Goal: Complete application form

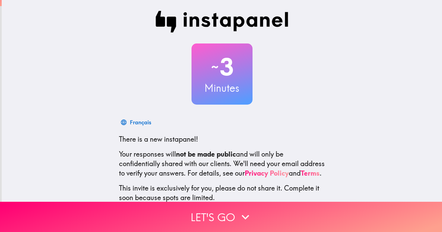
scroll to position [51, 0]
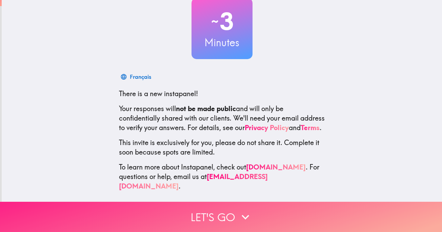
click at [238, 210] on icon "button" at bounding box center [245, 216] width 15 height 15
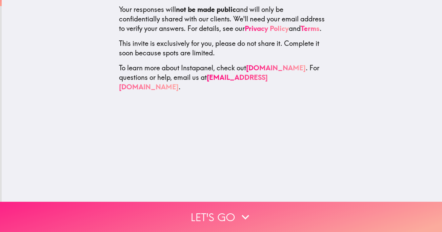
scroll to position [0, 0]
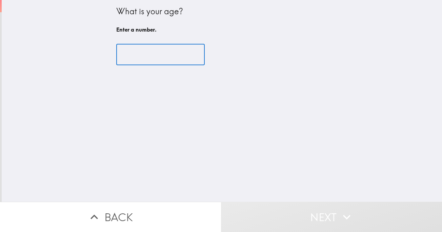
click at [156, 49] on input "number" at bounding box center [160, 54] width 88 height 21
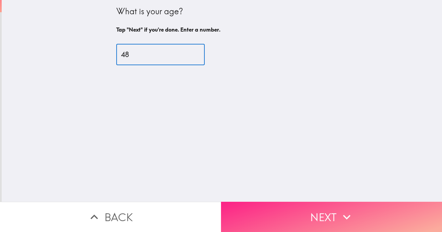
type input "48"
click at [339, 216] on icon "button" at bounding box center [346, 216] width 15 height 15
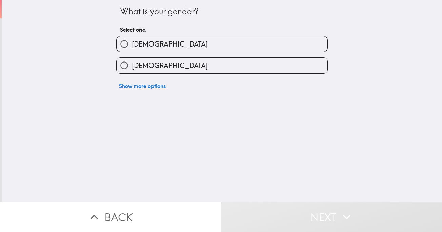
click at [161, 41] on label "[DEMOGRAPHIC_DATA]" at bounding box center [222, 43] width 211 height 15
click at [132, 41] on input "[DEMOGRAPHIC_DATA]" at bounding box center [124, 43] width 15 height 15
radio input "true"
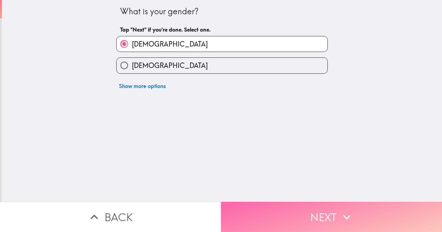
click at [313, 206] on button "Next" at bounding box center [331, 216] width 221 height 30
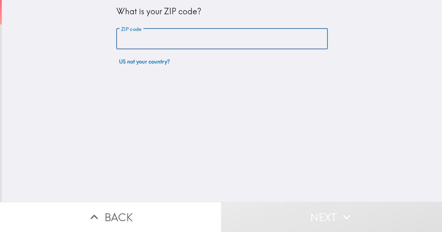
click at [145, 39] on input "ZIP code" at bounding box center [222, 38] width 212 height 21
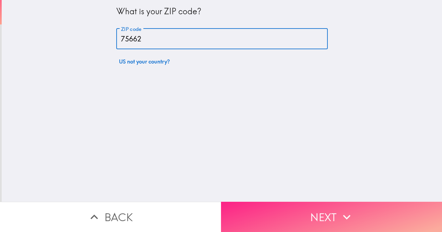
type input "75662"
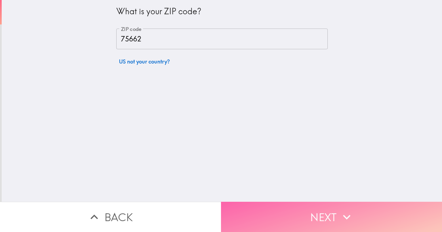
click at [329, 217] on button "Next" at bounding box center [331, 216] width 221 height 30
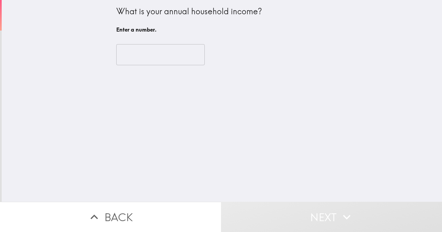
click at [154, 60] on input "number" at bounding box center [160, 54] width 88 height 21
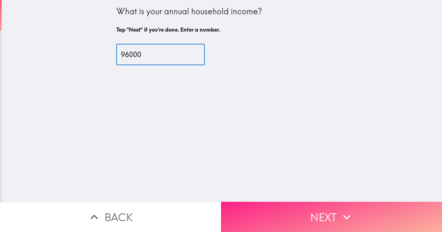
type input "96000"
click at [356, 202] on button "Next" at bounding box center [331, 216] width 221 height 30
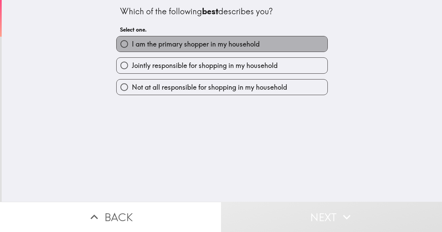
click at [214, 42] on span "I am the primary shopper in my household" at bounding box center [196, 43] width 128 height 9
click at [132, 42] on input "I am the primary shopper in my household" at bounding box center [124, 43] width 15 height 15
radio input "true"
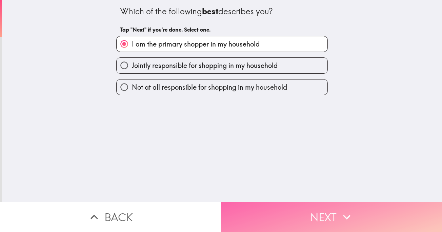
click at [352, 214] on button "Next" at bounding box center [331, 216] width 221 height 30
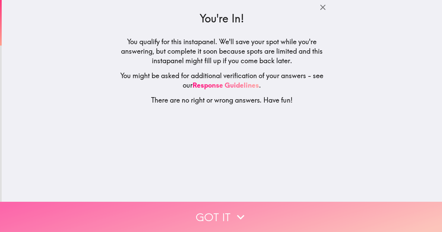
click at [211, 211] on button "Got it" at bounding box center [221, 216] width 442 height 30
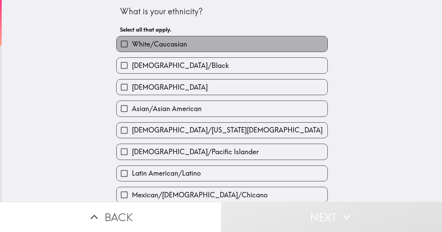
click at [172, 46] on span "White/Caucasian" at bounding box center [159, 43] width 55 height 9
click at [132, 46] on input "White/Caucasian" at bounding box center [124, 43] width 15 height 15
checkbox input "true"
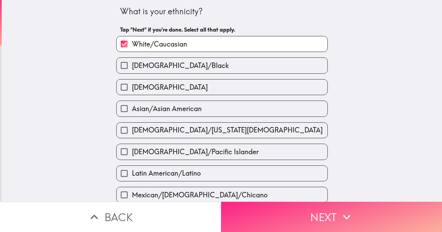
click at [292, 208] on button "Next" at bounding box center [331, 216] width 221 height 30
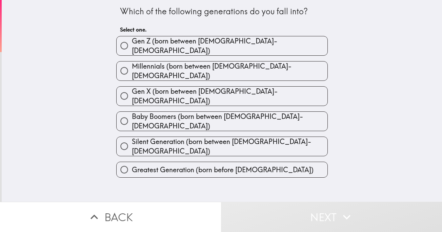
click at [171, 87] on span "Gen X (born between [DEMOGRAPHIC_DATA]-[DEMOGRAPHIC_DATA])" at bounding box center [230, 95] width 196 height 19
click at [132, 88] on input "Gen X (born between [DEMOGRAPHIC_DATA]-[DEMOGRAPHIC_DATA])" at bounding box center [124, 95] width 15 height 15
radio input "true"
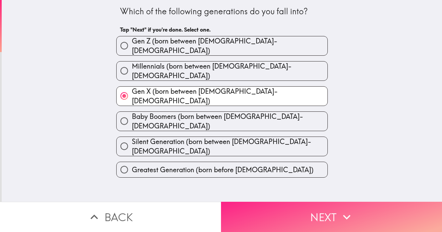
click at [347, 214] on icon "button" at bounding box center [346, 216] width 15 height 15
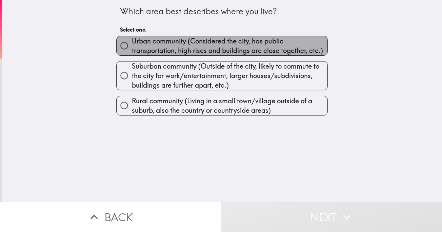
click at [166, 48] on span "Urban community (Considered the city, has public transportation, high rises and…" at bounding box center [230, 45] width 196 height 19
click at [132, 48] on input "Urban community (Considered the city, has public transportation, high rises and…" at bounding box center [124, 45] width 15 height 15
radio input "true"
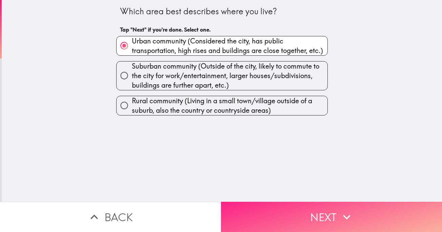
click at [333, 214] on button "Next" at bounding box center [331, 216] width 221 height 30
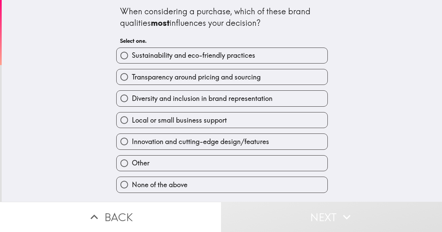
click at [162, 162] on label "Other" at bounding box center [222, 162] width 211 height 15
click at [132, 162] on input "Other" at bounding box center [124, 162] width 15 height 15
radio input "true"
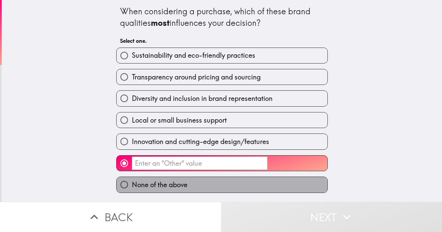
click at [166, 184] on span "None of the above" at bounding box center [160, 184] width 56 height 9
click at [132, 184] on input "None of the above" at bounding box center [124, 184] width 15 height 15
radio input "true"
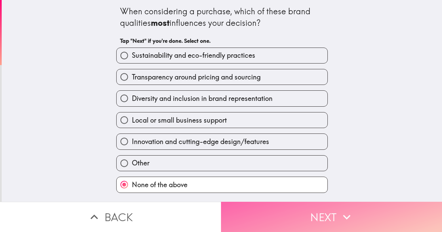
click at [311, 206] on button "Next" at bounding box center [331, 216] width 221 height 30
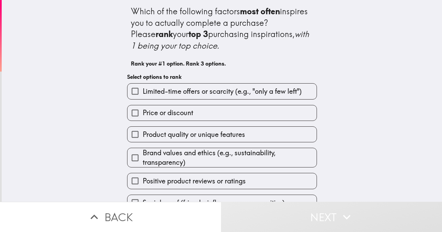
drag, startPoint x: 242, startPoint y: 135, endPoint x: 234, endPoint y: 66, distance: 69.0
click at [130, 136] on input "Product quality or unique features" at bounding box center [134, 133] width 15 height 15
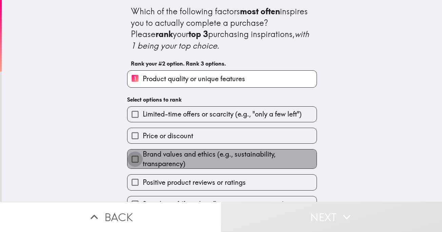
click at [133, 160] on input "Brand values and ethics (e.g., sustainability, transparency)" at bounding box center [134, 158] width 15 height 15
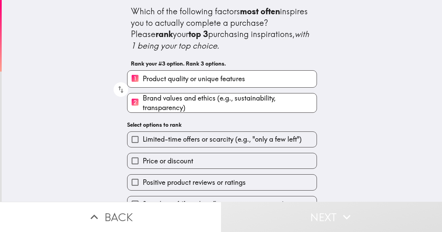
click at [122, 164] on div "Price or discount" at bounding box center [219, 157] width 195 height 21
click at [132, 160] on input "Price or discount" at bounding box center [134, 160] width 15 height 15
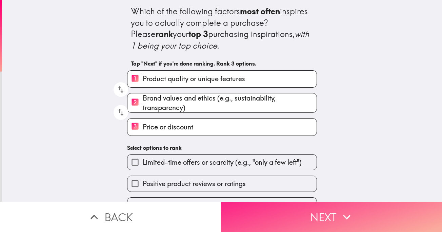
click at [295, 211] on button "Next" at bounding box center [331, 216] width 221 height 30
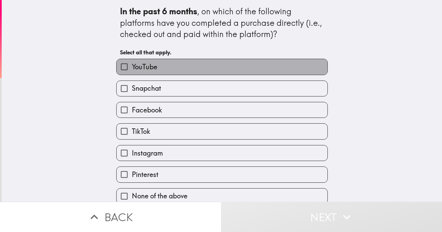
drag, startPoint x: 181, startPoint y: 66, endPoint x: 181, endPoint y: 70, distance: 4.1
click at [181, 66] on label "YouTube" at bounding box center [222, 66] width 211 height 15
click at [132, 66] on input "YouTube" at bounding box center [124, 66] width 15 height 15
checkbox input "true"
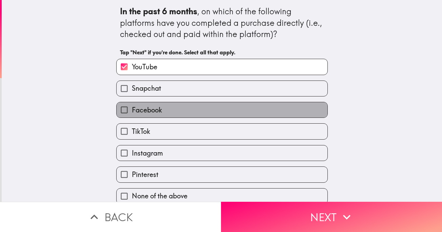
click at [176, 103] on label "Facebook" at bounding box center [222, 109] width 211 height 15
click at [132, 103] on input "Facebook" at bounding box center [124, 109] width 15 height 15
checkbox input "true"
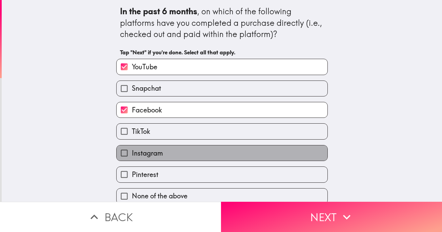
click at [159, 157] on label "Instagram" at bounding box center [222, 152] width 211 height 15
click at [132, 157] on input "Instagram" at bounding box center [124, 152] width 15 height 15
checkbox input "true"
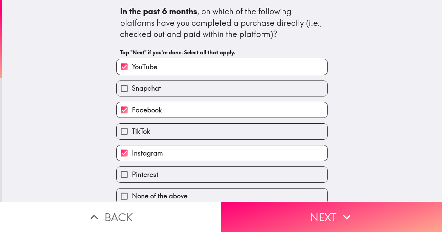
scroll to position [8, 0]
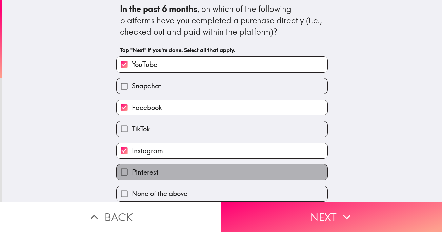
click at [155, 166] on label "Pinterest" at bounding box center [222, 171] width 211 height 15
click at [132, 166] on input "Pinterest" at bounding box center [124, 171] width 15 height 15
checkbox input "true"
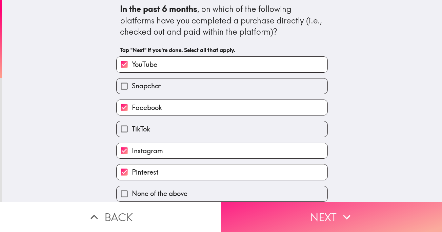
click at [344, 209] on icon "button" at bounding box center [346, 216] width 15 height 15
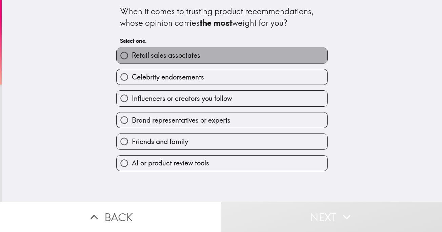
click at [195, 59] on label "Retail sales associates" at bounding box center [222, 55] width 211 height 15
click at [132, 59] on input "Retail sales associates" at bounding box center [124, 55] width 15 height 15
radio input "true"
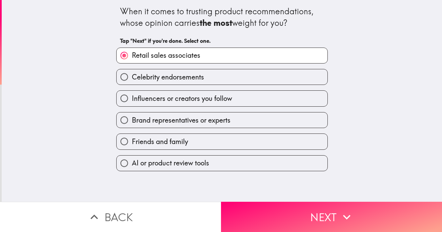
click at [327, 194] on div "When it comes to trusting product recommendations, whose opinion carries the mo…" at bounding box center [222, 100] width 440 height 201
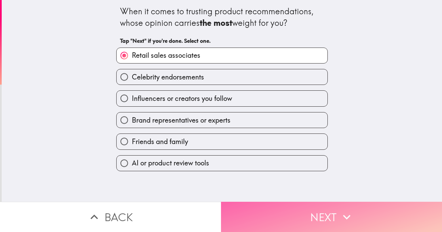
click at [330, 201] on button "Next" at bounding box center [331, 216] width 221 height 30
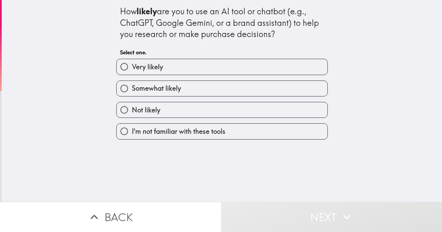
click at [177, 63] on label "Very likely" at bounding box center [222, 66] width 211 height 15
click at [132, 63] on input "Very likely" at bounding box center [124, 66] width 15 height 15
radio input "true"
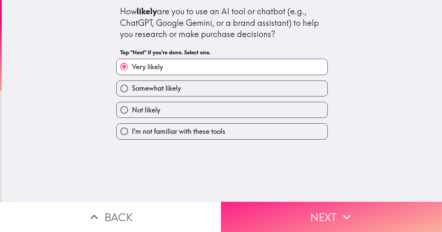
click at [342, 209] on icon "button" at bounding box center [346, 216] width 15 height 15
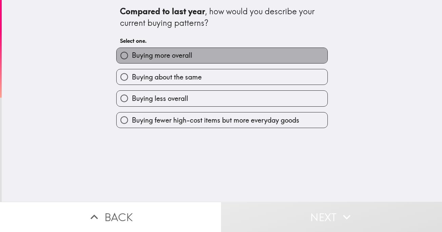
drag, startPoint x: 197, startPoint y: 58, endPoint x: 206, endPoint y: 67, distance: 13.2
click at [198, 58] on label "Buying more overall" at bounding box center [222, 55] width 211 height 15
click at [132, 58] on input "Buying more overall" at bounding box center [124, 55] width 15 height 15
radio input "true"
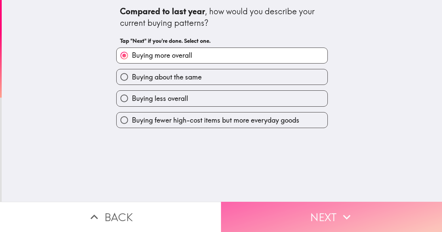
click at [348, 209] on icon "button" at bounding box center [346, 216] width 15 height 15
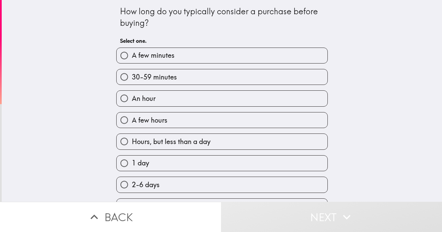
click at [165, 80] on span "30-59 minutes" at bounding box center [154, 76] width 45 height 9
click at [132, 80] on input "30-59 minutes" at bounding box center [124, 76] width 15 height 15
radio input "true"
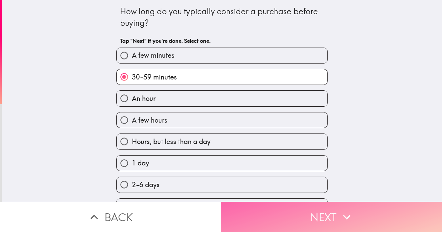
click at [347, 214] on icon "button" at bounding box center [346, 216] width 7 height 5
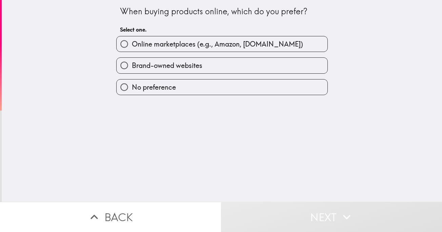
click at [183, 43] on span "Online marketplaces (e.g., Amazon, [DOMAIN_NAME])" at bounding box center [217, 43] width 171 height 9
click at [132, 43] on input "Online marketplaces (e.g., Amazon, [DOMAIN_NAME])" at bounding box center [124, 43] width 15 height 15
radio input "true"
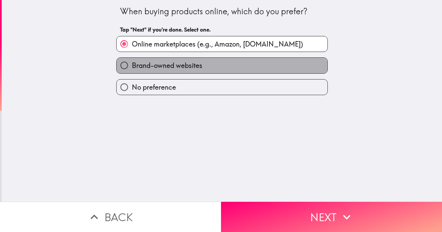
click at [185, 63] on span "Brand-owned websites" at bounding box center [167, 65] width 71 height 9
click at [132, 63] on input "Brand-owned websites" at bounding box center [124, 65] width 15 height 15
radio input "true"
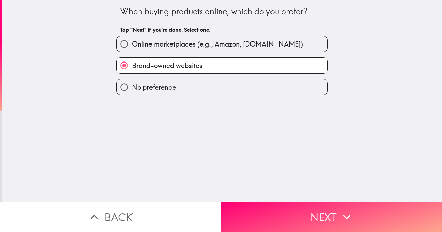
click at [154, 41] on span "Online marketplaces (e.g., Amazon, [DOMAIN_NAME])" at bounding box center [217, 43] width 171 height 9
click at [132, 41] on input "Online marketplaces (e.g., Amazon, [DOMAIN_NAME])" at bounding box center [124, 43] width 15 height 15
radio input "true"
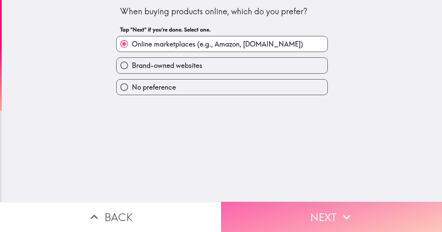
click at [328, 205] on button "Next" at bounding box center [331, 216] width 221 height 30
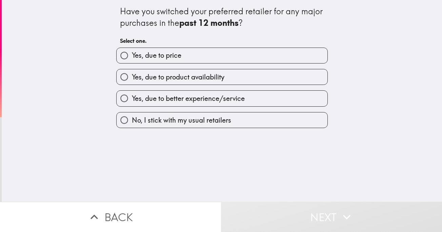
click at [179, 56] on label "Yes, due to price" at bounding box center [222, 55] width 211 height 15
click at [132, 56] on input "Yes, due to price" at bounding box center [124, 55] width 15 height 15
radio input "true"
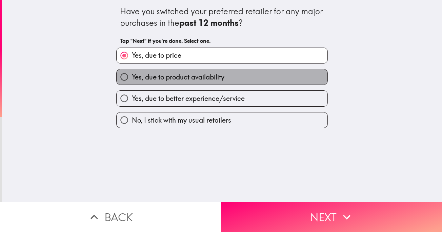
click at [207, 80] on span "Yes, due to product availability" at bounding box center [178, 76] width 93 height 9
click at [132, 80] on input "Yes, due to product availability" at bounding box center [124, 76] width 15 height 15
radio input "true"
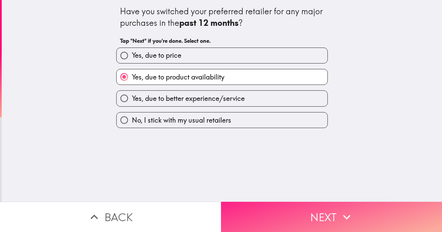
click at [351, 213] on icon "button" at bounding box center [346, 216] width 15 height 15
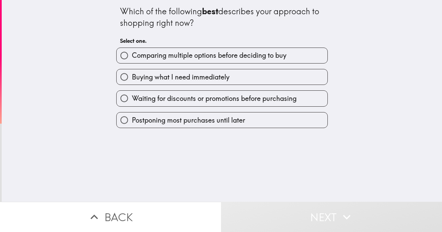
click at [292, 57] on label "Comparing multiple options before deciding to buy" at bounding box center [222, 55] width 211 height 15
click at [132, 57] on input "Comparing multiple options before deciding to buy" at bounding box center [124, 55] width 15 height 15
radio input "true"
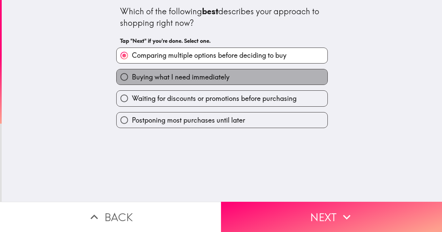
click at [211, 78] on span "Buying what I need immediately" at bounding box center [181, 76] width 98 height 9
click at [132, 78] on input "Buying what I need immediately" at bounding box center [124, 76] width 15 height 15
radio input "true"
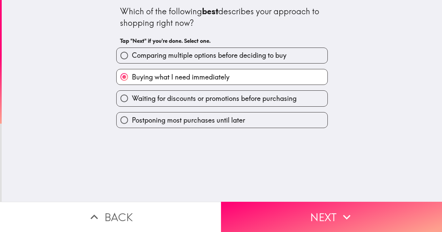
click at [318, 195] on div "Which of the following best describes your approach to shopping right now? Tap …" at bounding box center [222, 100] width 440 height 201
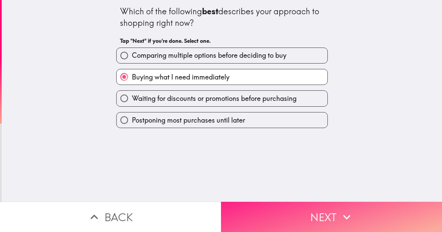
click at [320, 206] on button "Next" at bounding box center [331, 216] width 221 height 30
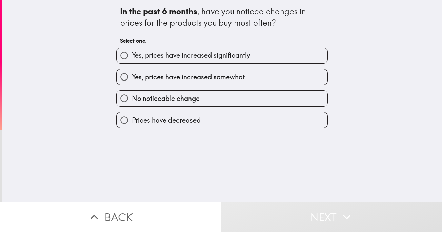
click at [191, 60] on span "Yes, prices have increased significantly" at bounding box center [191, 55] width 118 height 9
click at [132, 60] on input "Yes, prices have increased significantly" at bounding box center [124, 55] width 15 height 15
radio input "true"
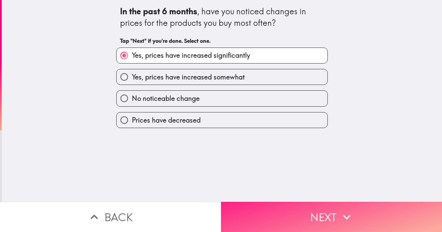
click at [294, 216] on button "Next" at bounding box center [331, 216] width 221 height 30
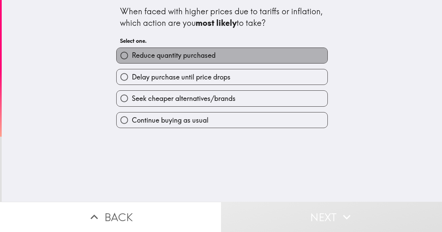
click at [189, 55] on span "Reduce quantity purchased" at bounding box center [174, 55] width 84 height 9
click at [132, 55] on input "Reduce quantity purchased" at bounding box center [124, 55] width 15 height 15
radio input "true"
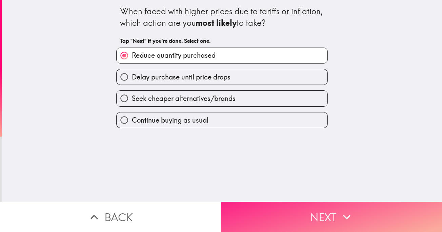
click at [329, 202] on button "Next" at bounding box center [331, 216] width 221 height 30
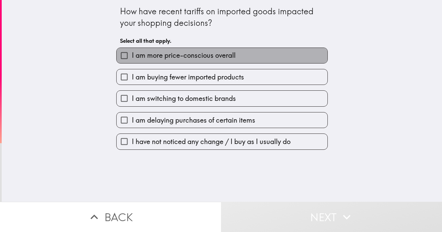
click at [226, 50] on label "I am more price-conscious overall" at bounding box center [222, 55] width 211 height 15
click at [132, 50] on input "I am more price-conscious overall" at bounding box center [124, 55] width 15 height 15
checkbox input "true"
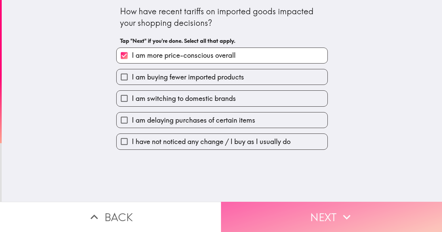
click at [289, 205] on button "Next" at bounding box center [331, 216] width 221 height 30
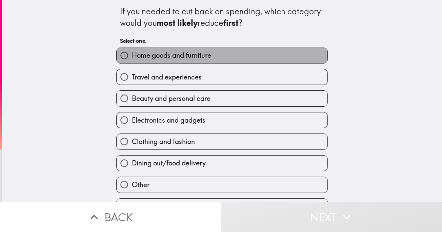
click at [211, 56] on label "Home goods and furniture" at bounding box center [222, 55] width 211 height 15
click at [132, 56] on input "Home goods and furniture" at bounding box center [124, 55] width 15 height 15
radio input "true"
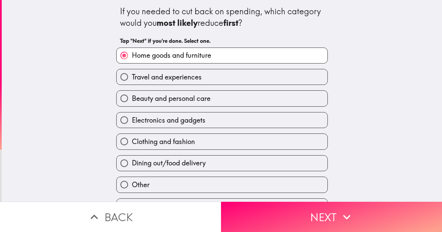
click at [211, 138] on label "Clothing and fashion" at bounding box center [222, 141] width 211 height 15
click at [132, 138] on input "Clothing and fashion" at bounding box center [124, 141] width 15 height 15
radio input "true"
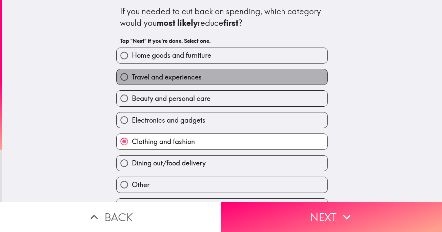
click at [199, 73] on label "Travel and experiences" at bounding box center [222, 76] width 211 height 15
click at [132, 73] on input "Travel and experiences" at bounding box center [124, 76] width 15 height 15
radio input "true"
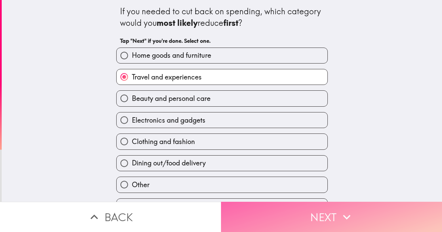
click at [372, 201] on button "Next" at bounding box center [331, 216] width 221 height 30
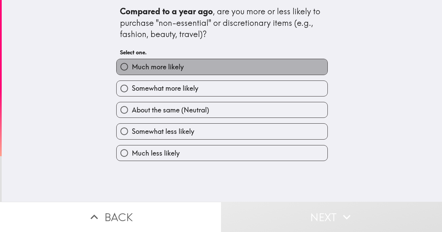
click at [162, 67] on span "Much more likely" at bounding box center [158, 66] width 52 height 9
click at [132, 67] on input "Much more likely" at bounding box center [124, 66] width 15 height 15
radio input "true"
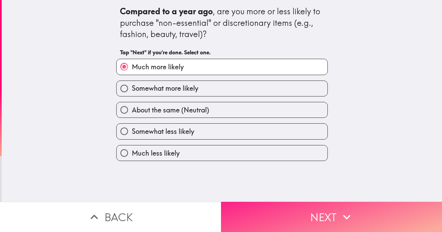
click at [310, 208] on button "Next" at bounding box center [331, 216] width 221 height 30
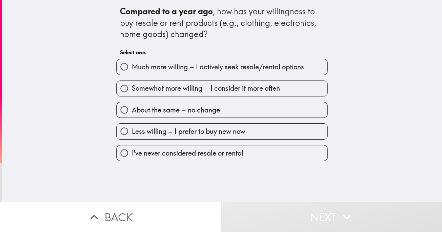
click at [189, 64] on span "Much more willing – I actively seek resale/rental options" at bounding box center [218, 66] width 172 height 9
click at [132, 64] on input "Much more willing – I actively seek resale/rental options" at bounding box center [124, 66] width 15 height 15
radio input "true"
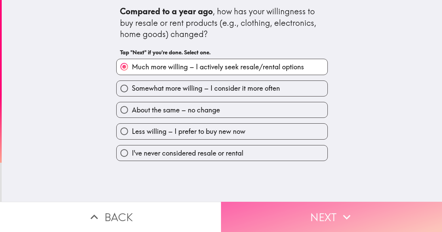
click at [295, 204] on button "Next" at bounding box center [331, 216] width 221 height 30
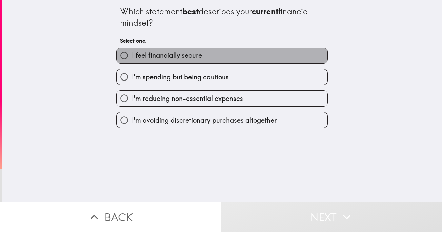
click at [205, 56] on label "I feel financially secure" at bounding box center [222, 55] width 211 height 15
click at [132, 56] on input "I feel financially secure" at bounding box center [124, 55] width 15 height 15
radio input "true"
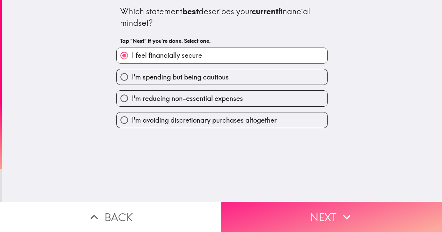
click at [311, 213] on button "Next" at bounding box center [331, 216] width 221 height 30
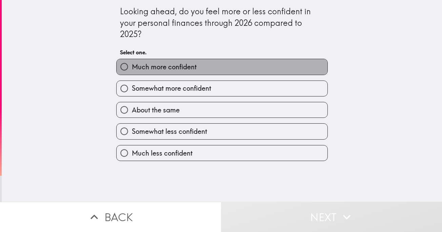
click at [175, 67] on span "Much more confident" at bounding box center [164, 66] width 65 height 9
click at [132, 67] on input "Much more confident" at bounding box center [124, 66] width 15 height 15
radio input "true"
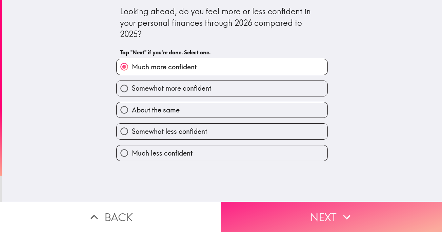
click at [312, 207] on button "Next" at bounding box center [331, 216] width 221 height 30
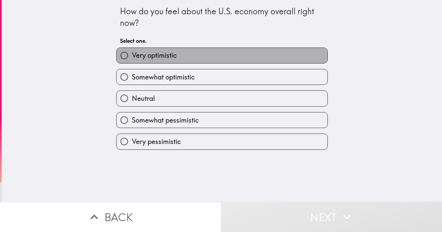
click at [163, 57] on span "Very optimistic" at bounding box center [154, 55] width 45 height 9
click at [132, 57] on input "Very optimistic" at bounding box center [124, 55] width 15 height 15
radio input "true"
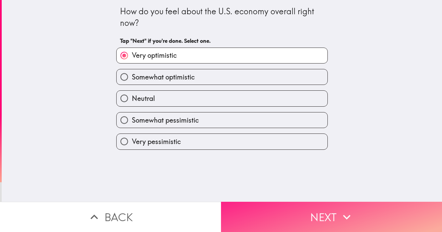
click at [297, 208] on button "Next" at bounding box center [331, 216] width 221 height 30
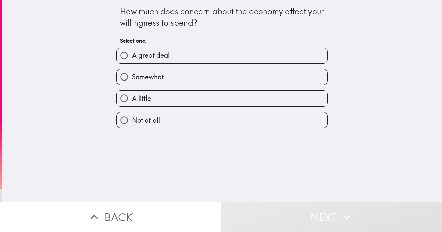
click at [178, 57] on label "A great deal" at bounding box center [222, 55] width 211 height 15
click at [132, 57] on input "A great deal" at bounding box center [124, 55] width 15 height 15
radio input "true"
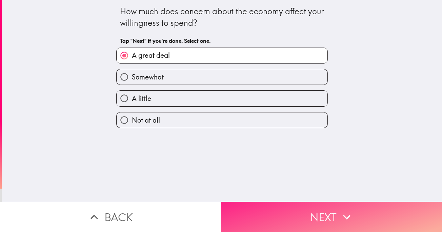
click at [318, 213] on button "Next" at bounding box center [331, 216] width 221 height 30
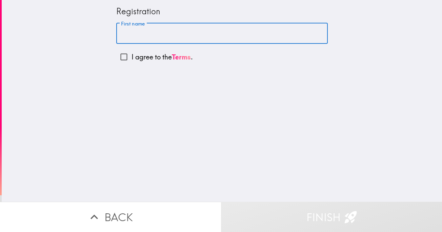
click at [170, 33] on input "First name" at bounding box center [222, 33] width 212 height 21
type input "[PERSON_NAME]"
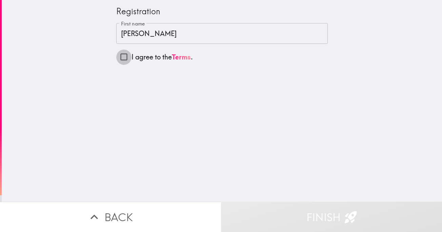
click at [122, 56] on input "I agree to the Terms ." at bounding box center [123, 56] width 15 height 15
checkbox input "true"
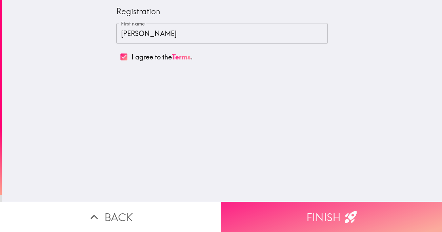
click at [310, 217] on button "Finish" at bounding box center [331, 216] width 221 height 30
